Goal: Task Accomplishment & Management: Manage account settings

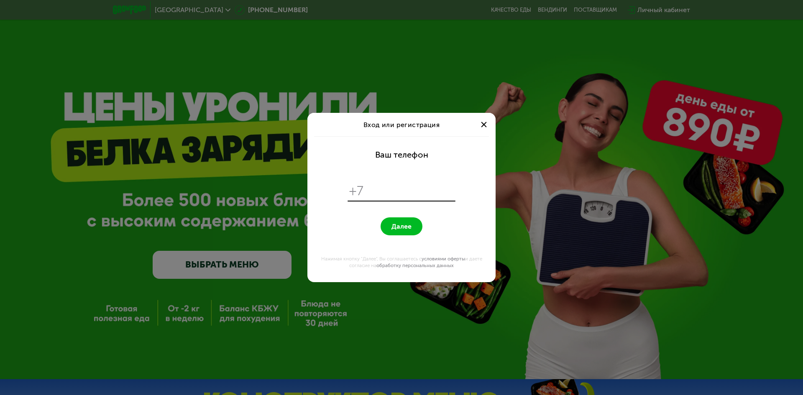
click at [409, 190] on input "tel" at bounding box center [411, 191] width 86 height 16
type input "**********"
click at [414, 226] on button "Далее" at bounding box center [402, 226] width 42 height 18
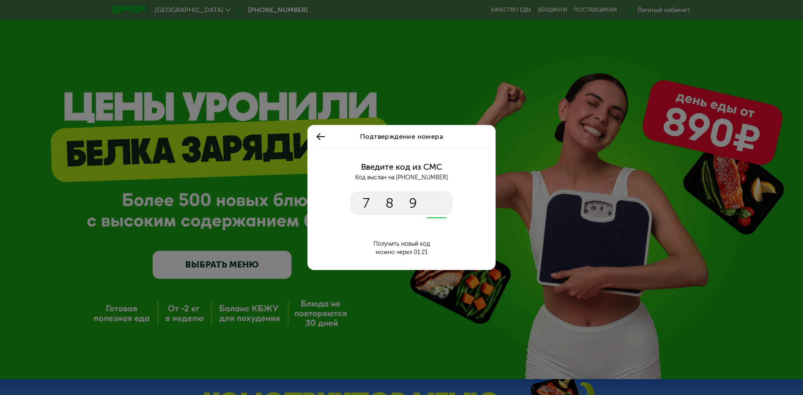
type input "****"
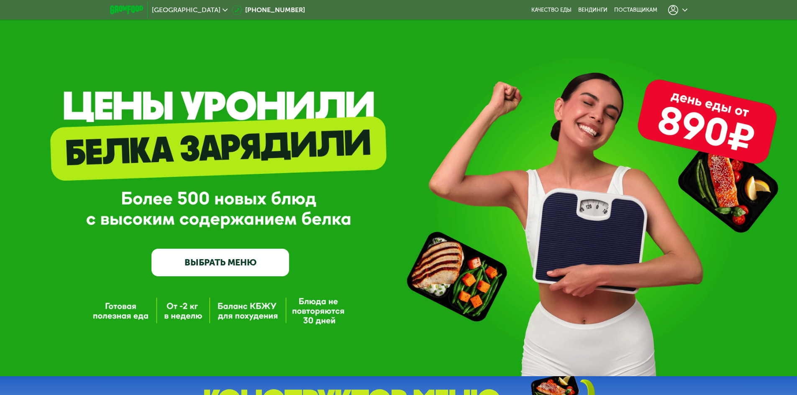
click at [686, 15] on div at bounding box center [677, 10] width 19 height 10
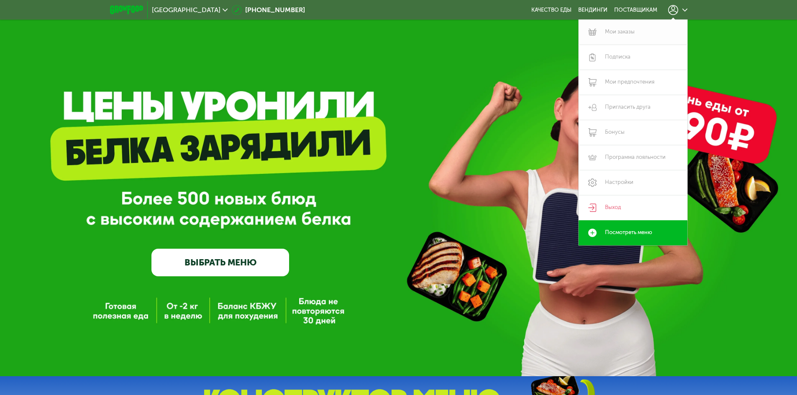
click at [620, 35] on link "Мои заказы" at bounding box center [632, 32] width 109 height 25
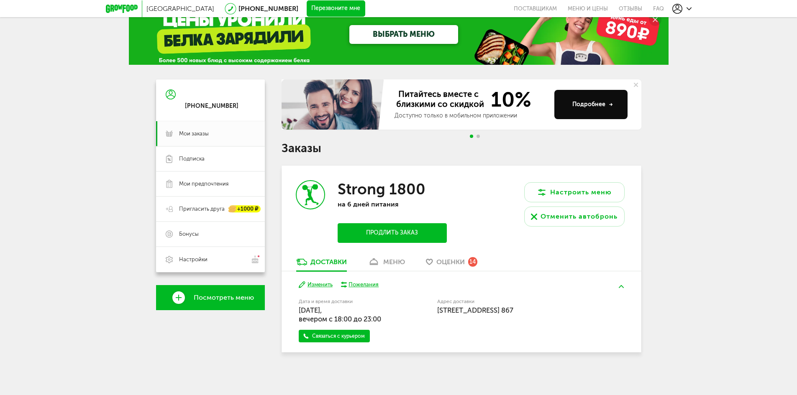
click at [323, 282] on button "Изменить" at bounding box center [316, 285] width 34 height 8
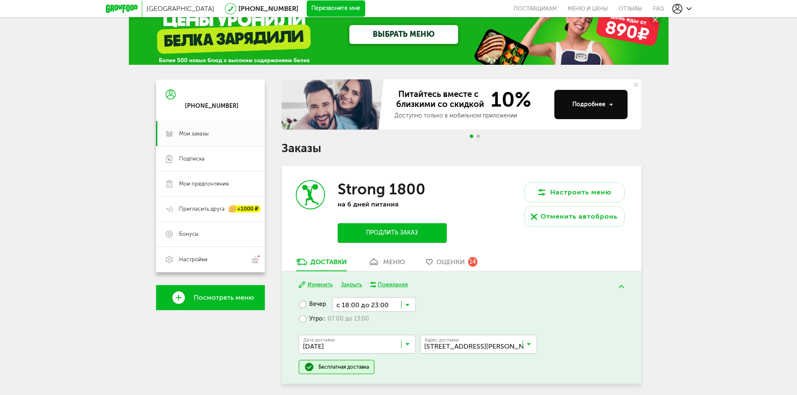
click at [403, 306] on input "Search for option" at bounding box center [374, 304] width 84 height 14
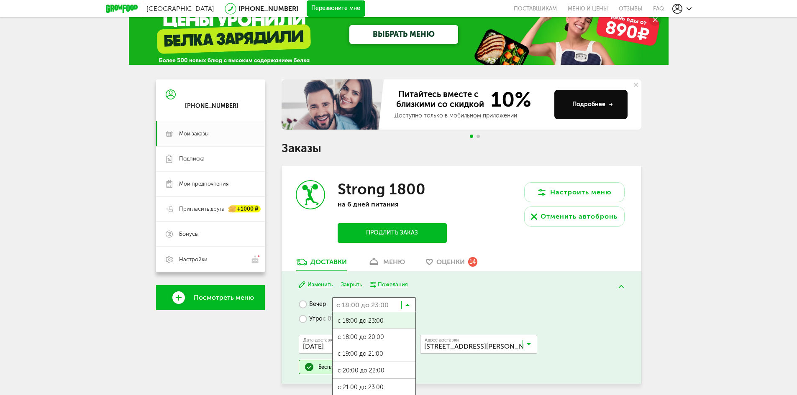
click at [506, 304] on div "Вечер с 18:00 до 23:00 Загрузка... с 18:00 до 23:00 с 18:00 до 20:00 с 19:00 до…" at bounding box center [461, 335] width 325 height 77
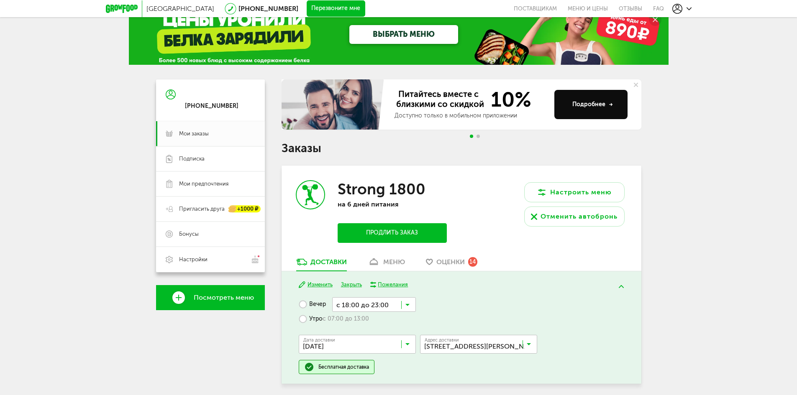
click at [334, 318] on span "с 07:00 до 13:00" at bounding box center [345, 319] width 46 height 8
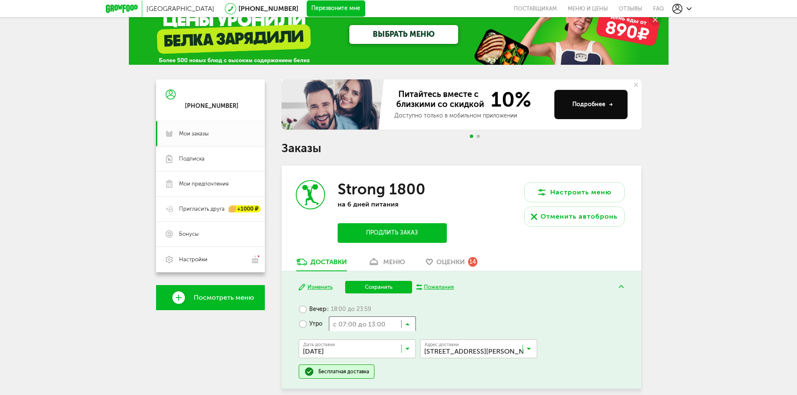
click at [405, 322] on icon at bounding box center [407, 326] width 4 height 8
click at [741, 356] on div "Москва [PHONE_NUMBER] Перезвоните мне поставщикам Меню и цены Отзывы FAQ [PHONE…" at bounding box center [398, 206] width 797 height 450
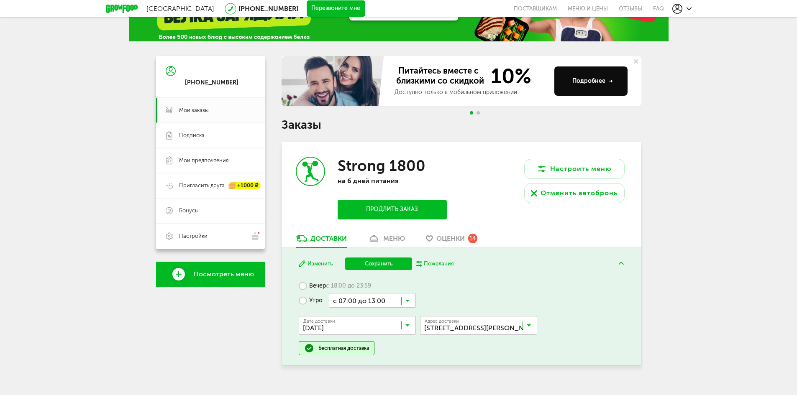
scroll to position [55, 0]
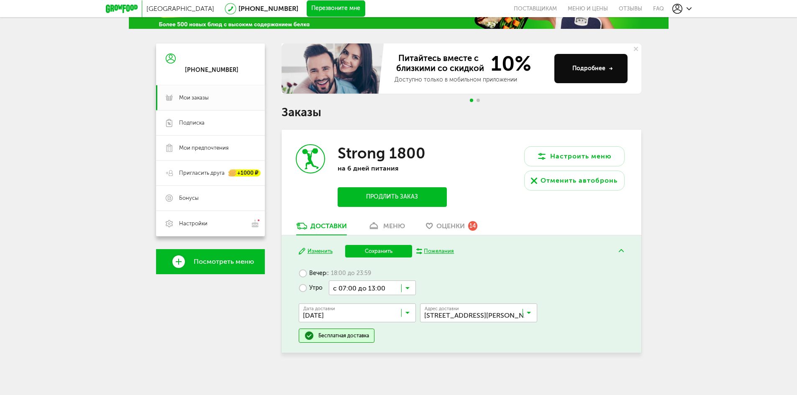
click at [409, 312] on input "Search for option" at bounding box center [359, 315] width 117 height 14
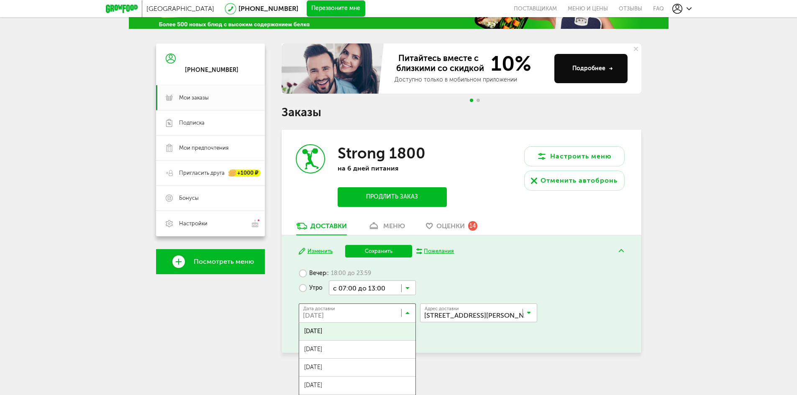
click at [325, 276] on label "Вечер с 18:00 до 23:59" at bounding box center [335, 273] width 72 height 15
click at [350, 313] on input "Search for option" at bounding box center [359, 315] width 117 height 14
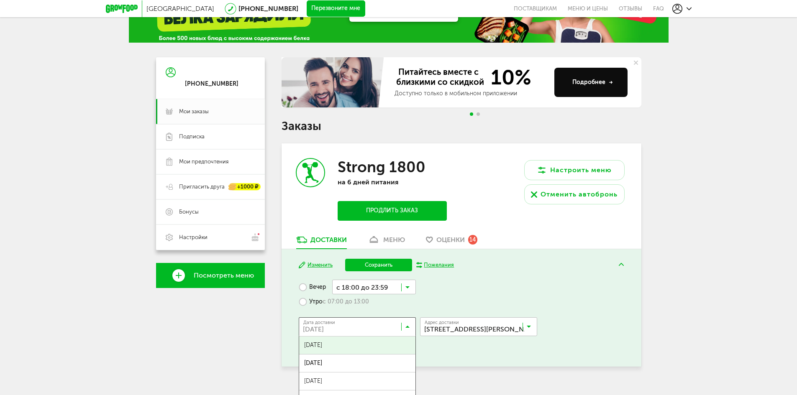
scroll to position [42, 0]
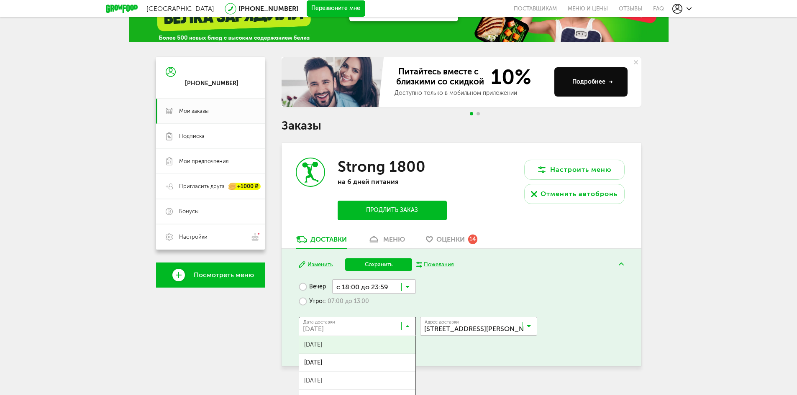
click at [383, 332] on input "Search for option" at bounding box center [359, 328] width 117 height 14
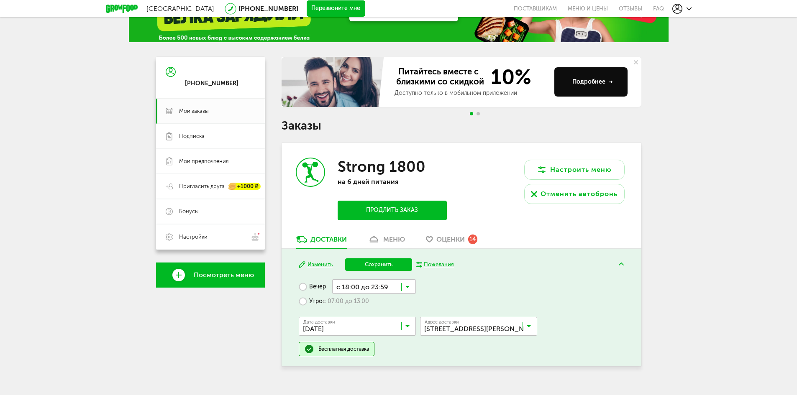
click at [404, 338] on div "Дата доставки 24 августа, воскресенье Загрузка..." at bounding box center [357, 329] width 117 height 25
click at [409, 333] on input "Search for option" at bounding box center [359, 328] width 117 height 14
click at [385, 347] on span "23 августа, суббота" at bounding box center [357, 345] width 116 height 18
click at [402, 320] on span "23 августа, суббота" at bounding box center [352, 326] width 103 height 17
click at [317, 303] on label "Утро с 07:00 до 13:00" at bounding box center [334, 301] width 70 height 15
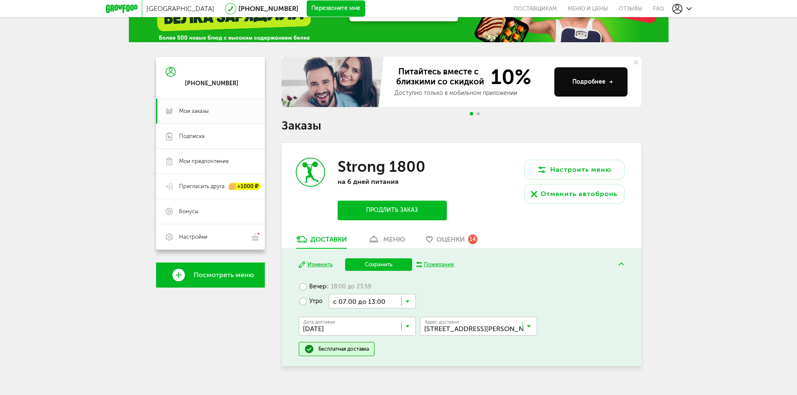
click at [399, 302] on input "Search for option" at bounding box center [372, 301] width 87 height 14
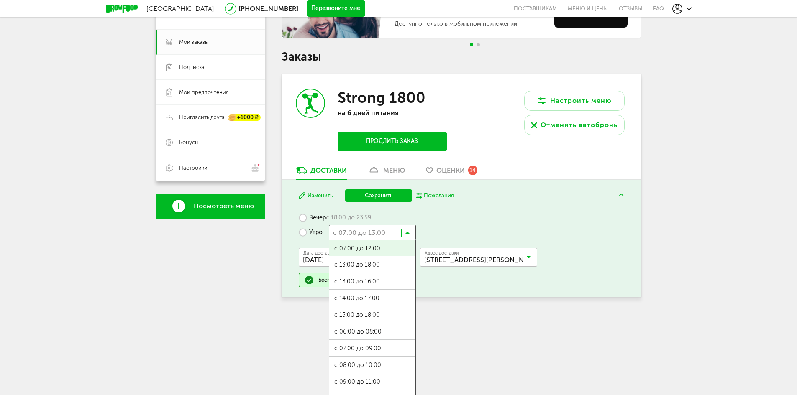
scroll to position [123, 0]
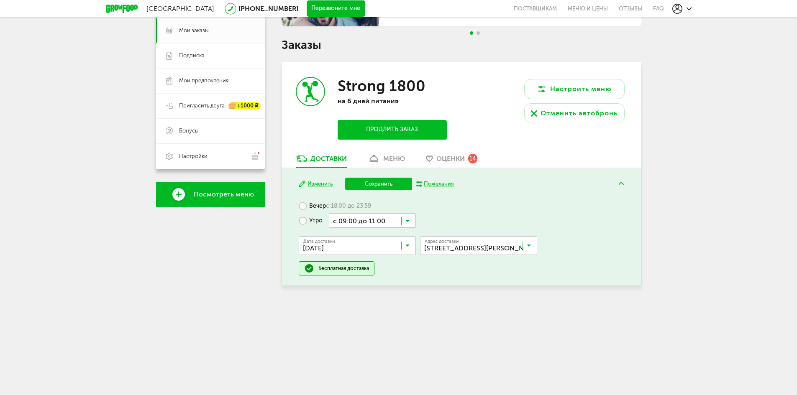
click at [387, 371] on span "с 09:00 до 11:00" at bounding box center [372, 371] width 86 height 18
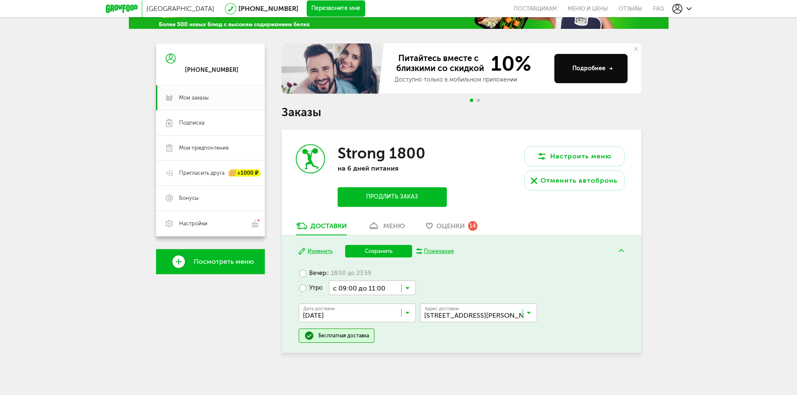
scroll to position [55, 0]
click at [398, 253] on button "Сохранить" at bounding box center [378, 251] width 67 height 13
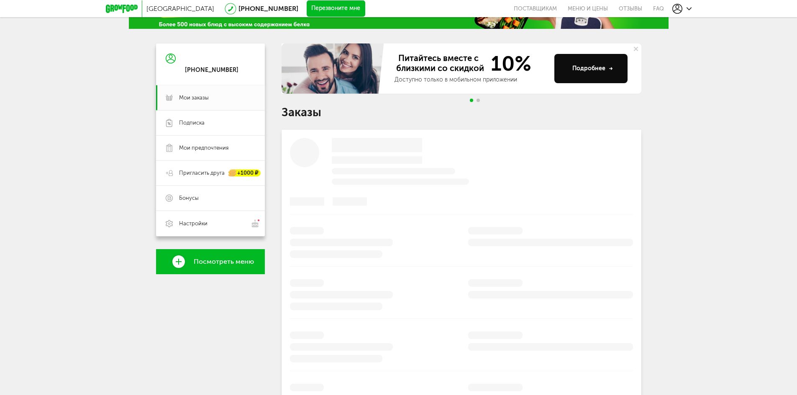
scroll to position [0, 0]
